Goal: Information Seeking & Learning: Compare options

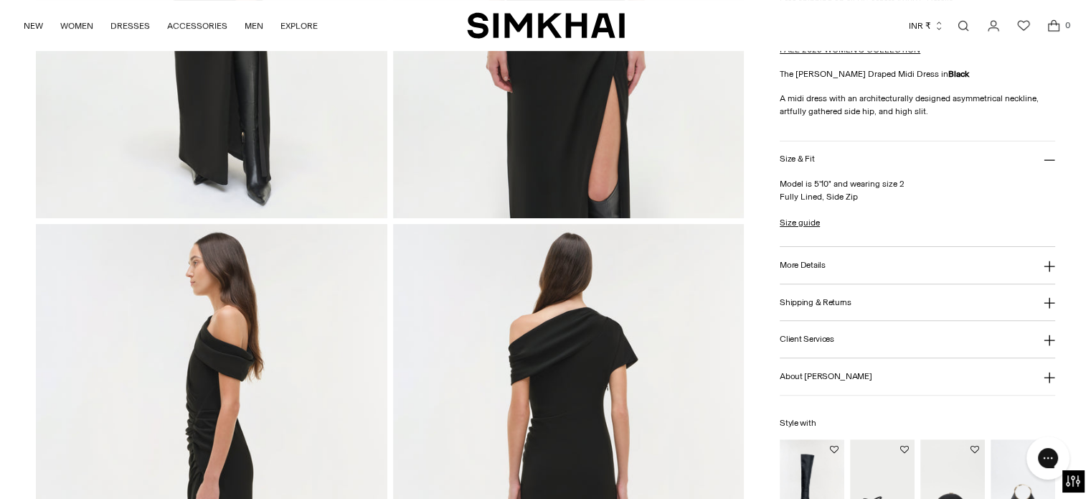
scroll to position [502, 0]
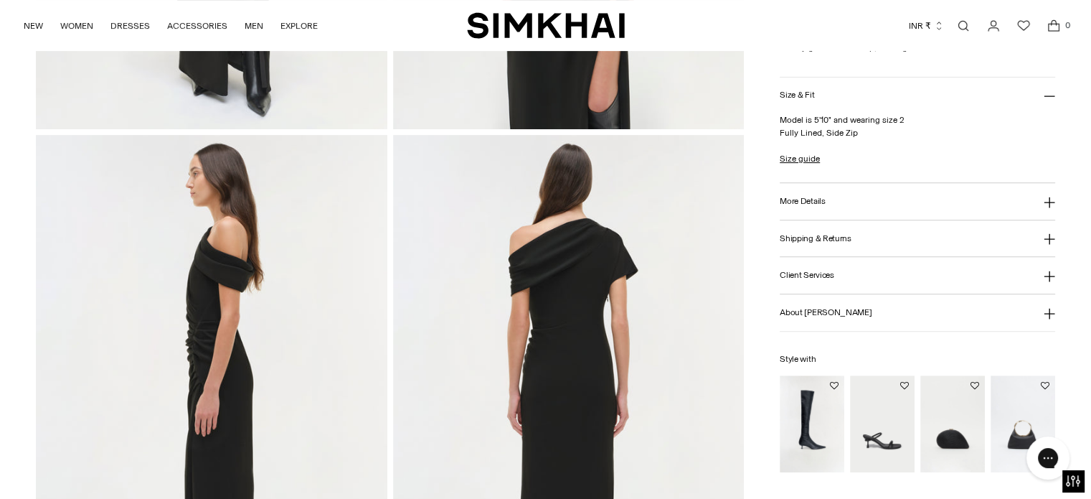
click at [846, 194] on button "More Details" at bounding box center [917, 201] width 275 height 37
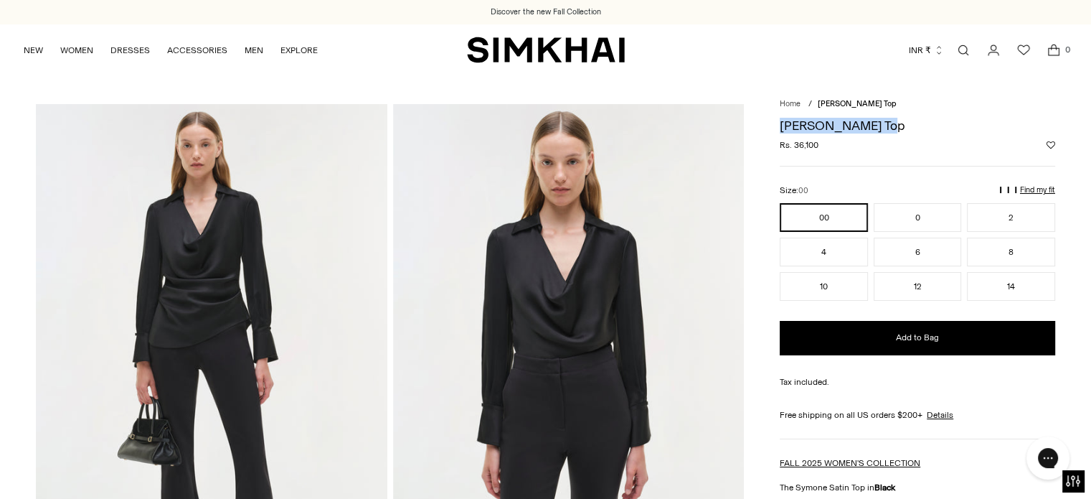
drag, startPoint x: 778, startPoint y: 121, endPoint x: 918, endPoint y: 128, distance: 140.1
copy h1 "[PERSON_NAME] Top"
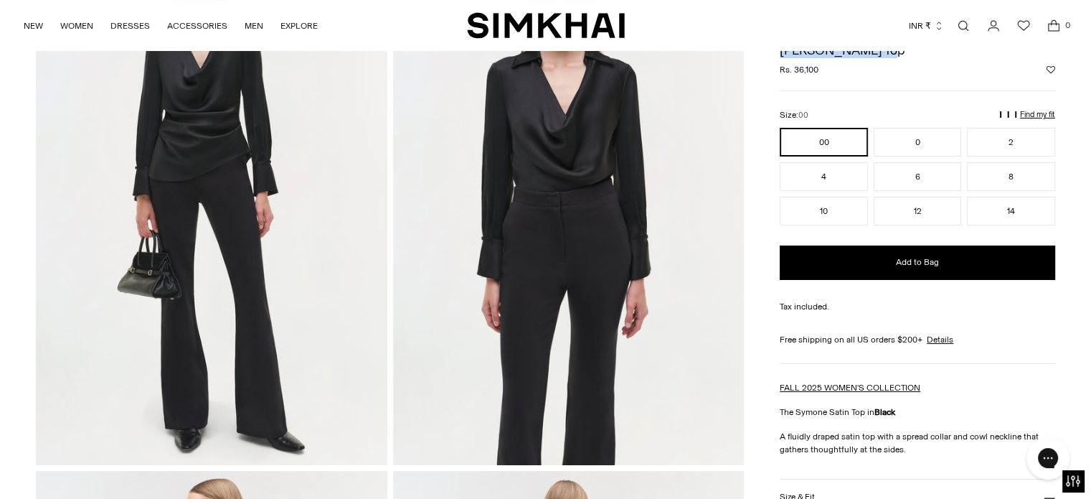
scroll to position [287, 0]
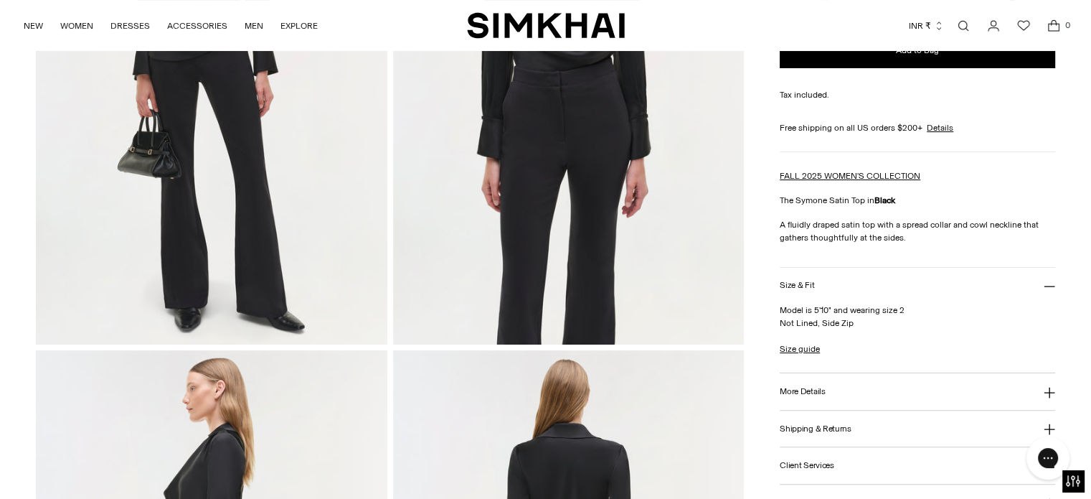
click at [809, 390] on h3 "More Details" at bounding box center [802, 391] width 45 height 9
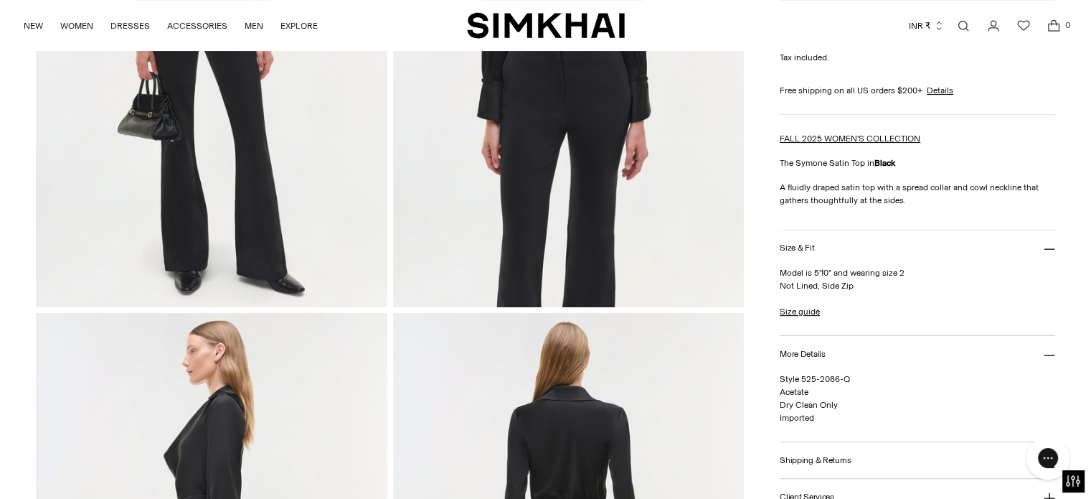
scroll to position [359, 0]
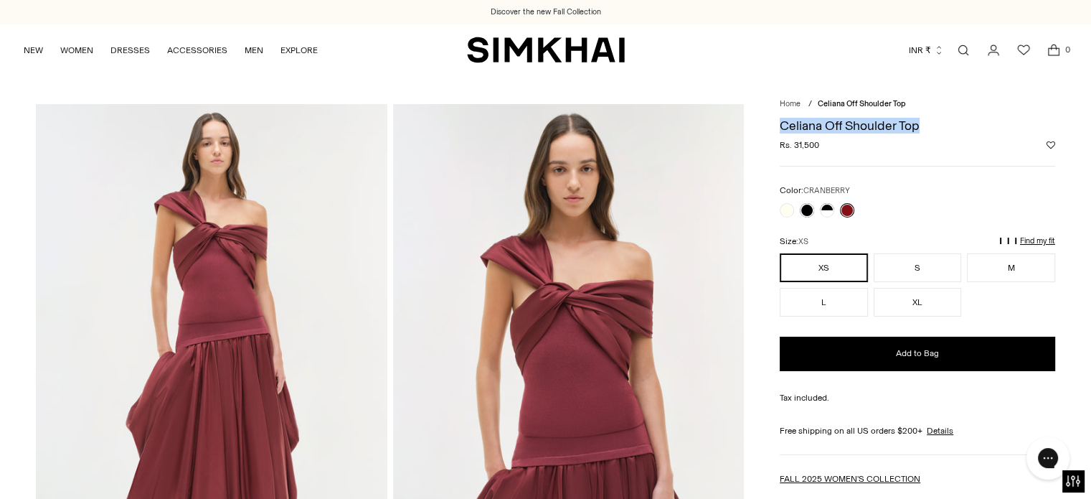
drag, startPoint x: 775, startPoint y: 128, endPoint x: 930, endPoint y: 131, distance: 155.7
copy h1 "Celiana Off Shoulder Top"
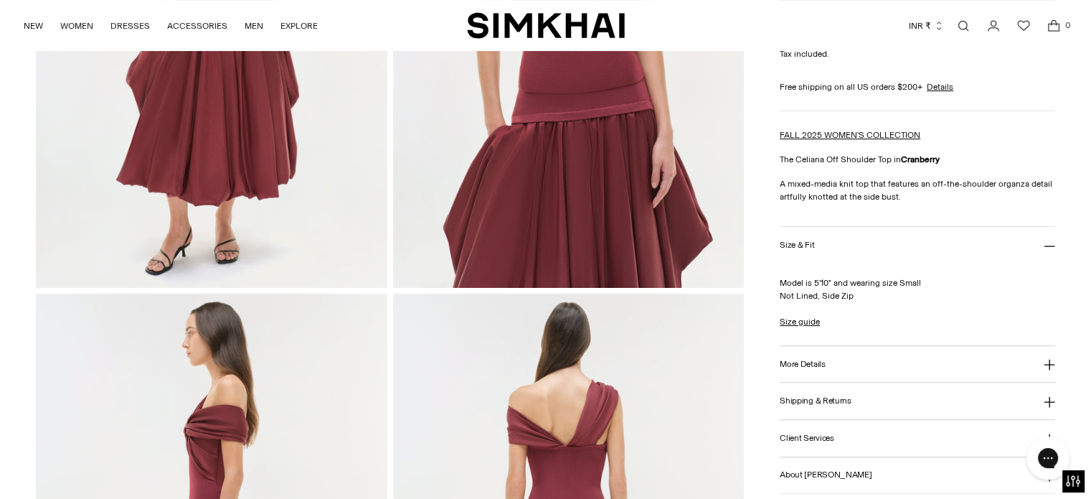
scroll to position [359, 0]
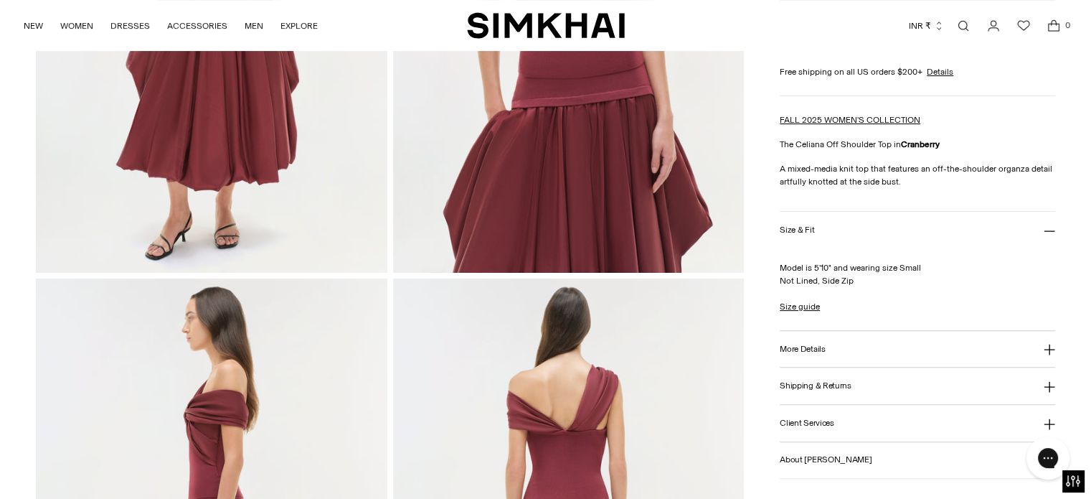
click at [817, 344] on h3 "More Details" at bounding box center [802, 348] width 45 height 9
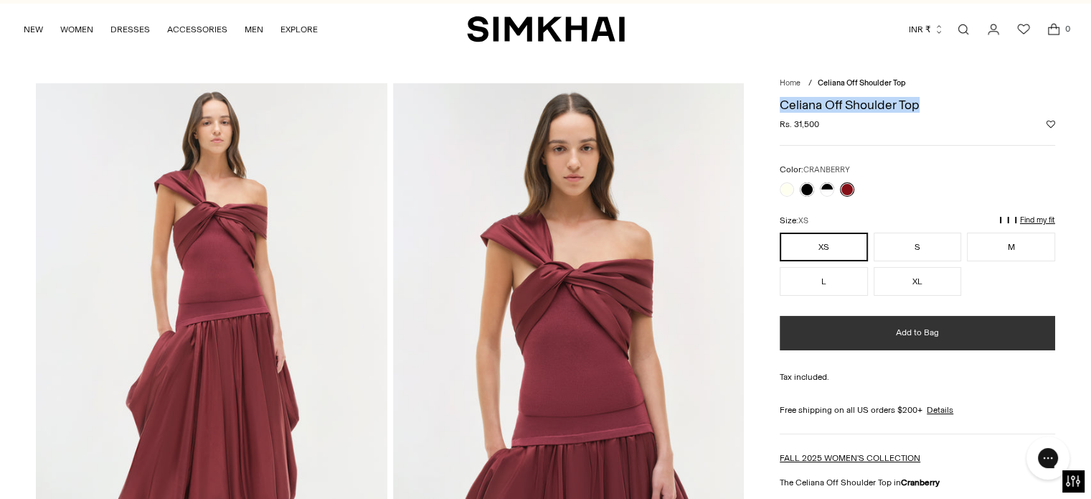
scroll to position [0, 0]
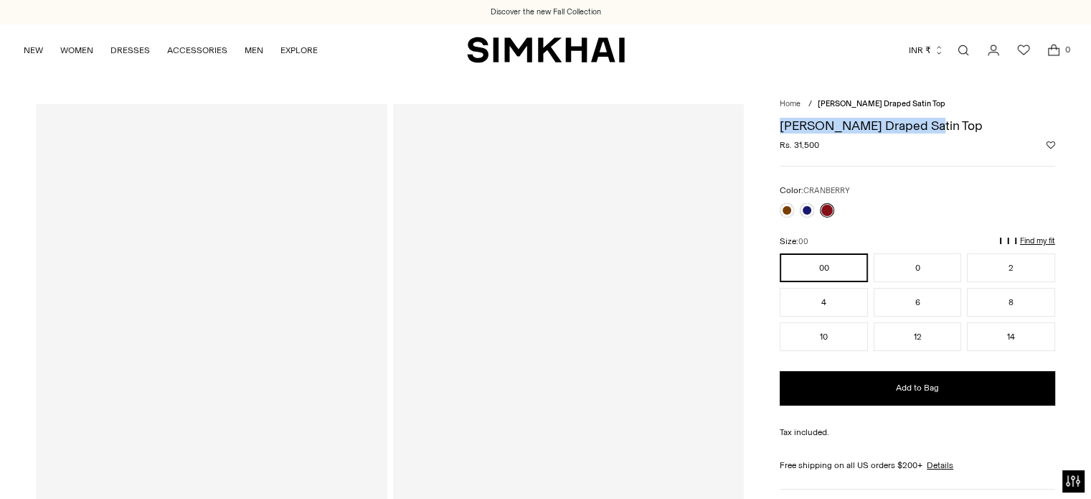
drag, startPoint x: 772, startPoint y: 125, endPoint x: 937, endPoint y: 121, distance: 165.1
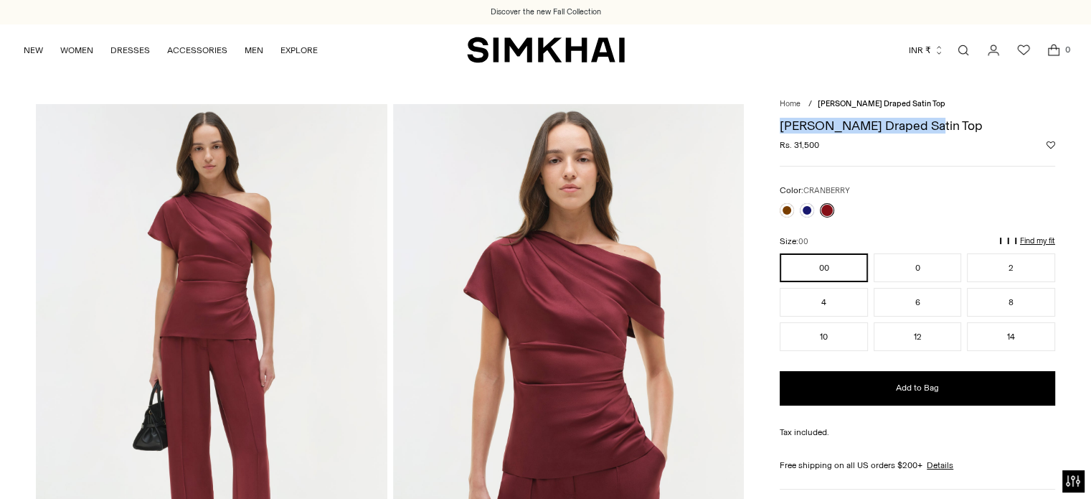
copy h1 "[PERSON_NAME] Draped Satin Top"
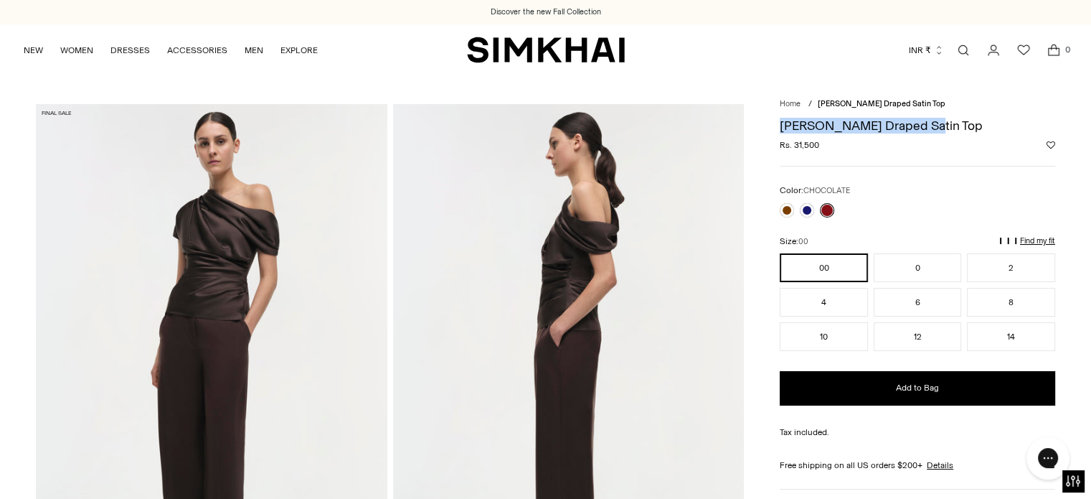
copy h1 "[PERSON_NAME] Draped Satin Top"
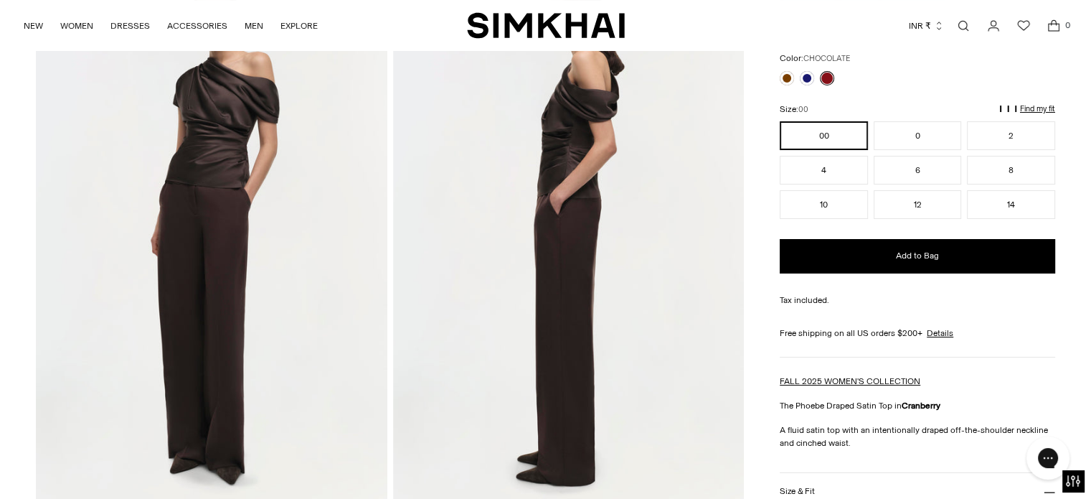
scroll to position [143, 0]
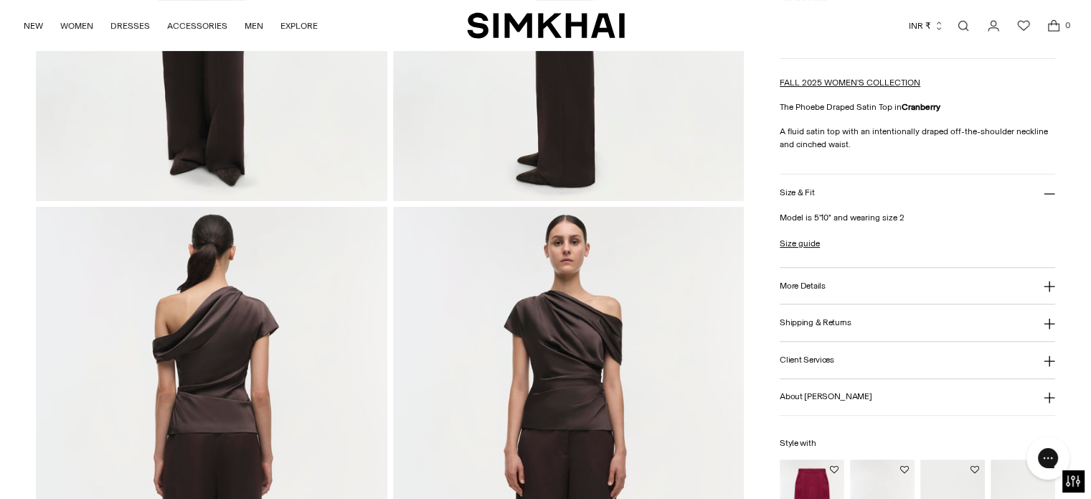
click at [792, 292] on button "More Details" at bounding box center [917, 286] width 275 height 37
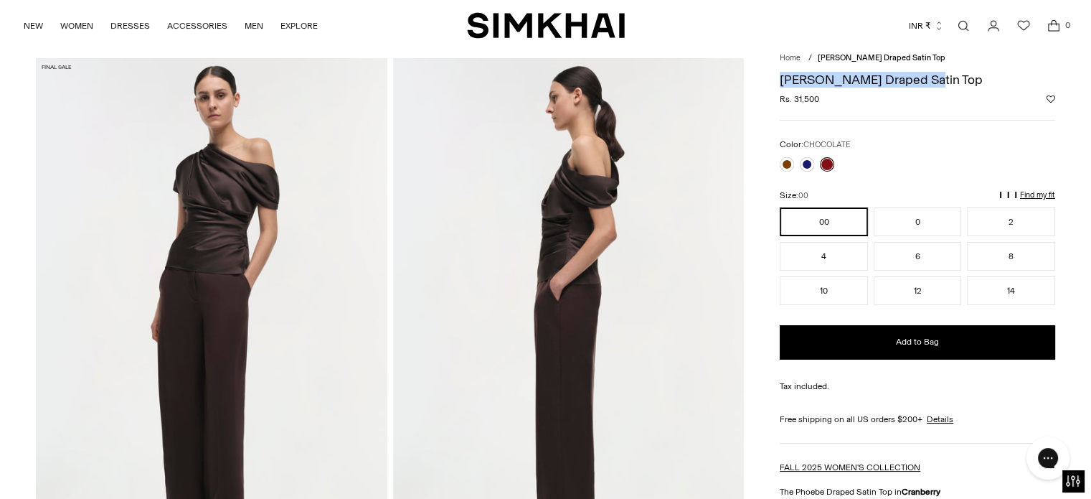
scroll to position [0, 0]
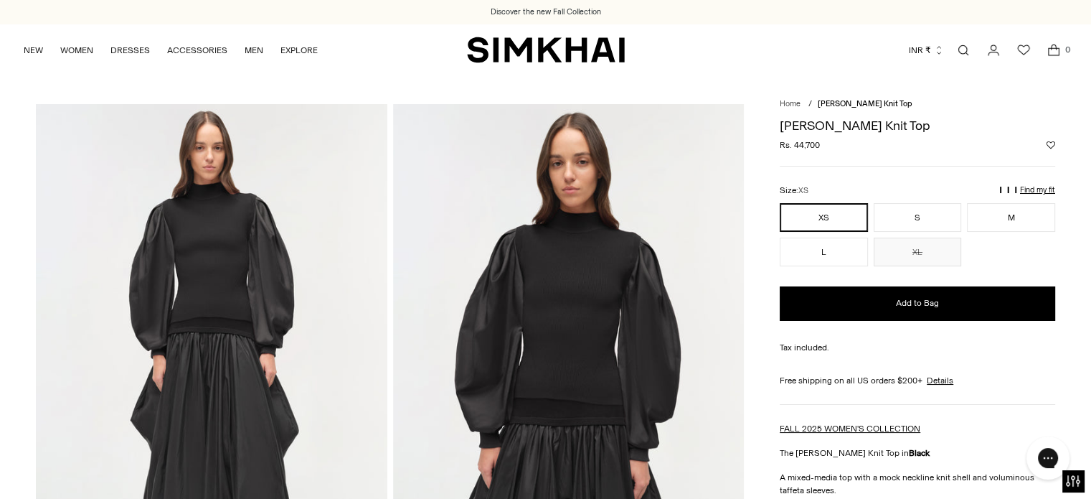
drag, startPoint x: 803, startPoint y: 126, endPoint x: 938, endPoint y: 123, distance: 134.2
copy h1 "[PERSON_NAME] Knit Top"
